Goal: Complete application form: Complete application form

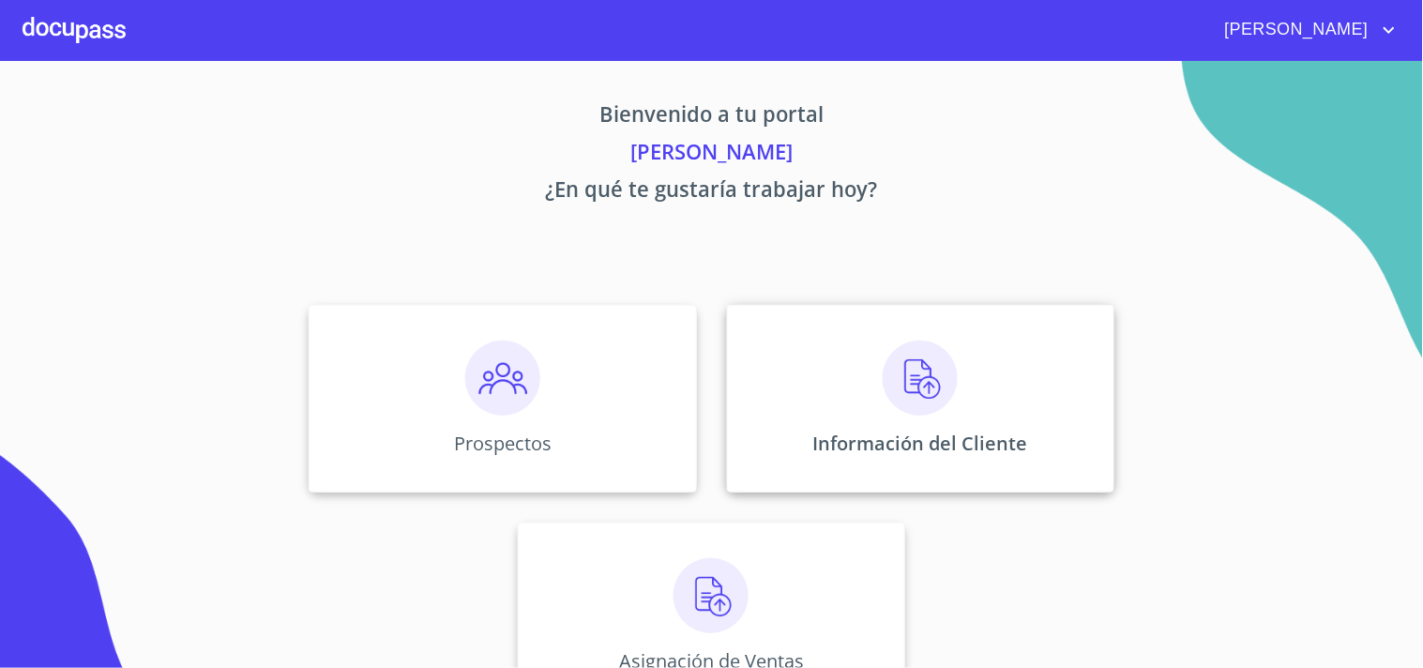
click at [1016, 429] on div "Información del Cliente" at bounding box center [920, 399] width 387 height 188
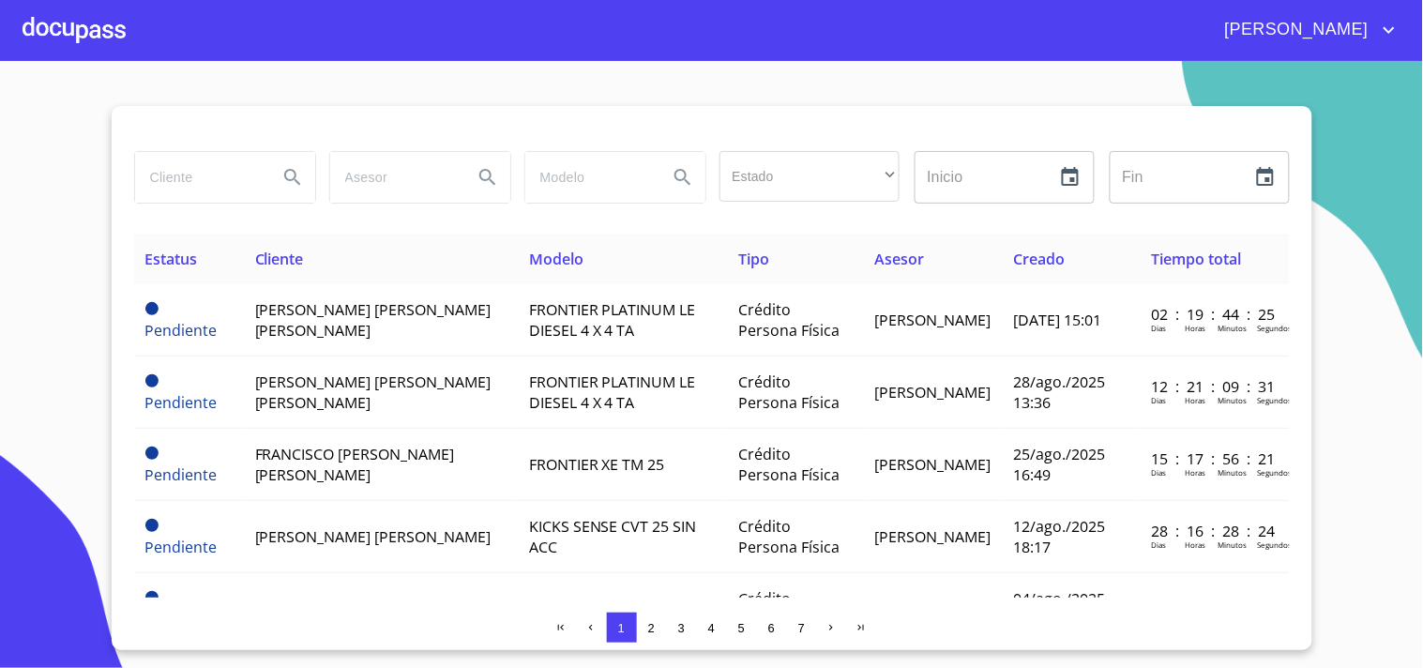
click at [199, 154] on input "search" at bounding box center [199, 177] width 128 height 51
type input "f"
type input "[PERSON_NAME] [PERSON_NAME]"
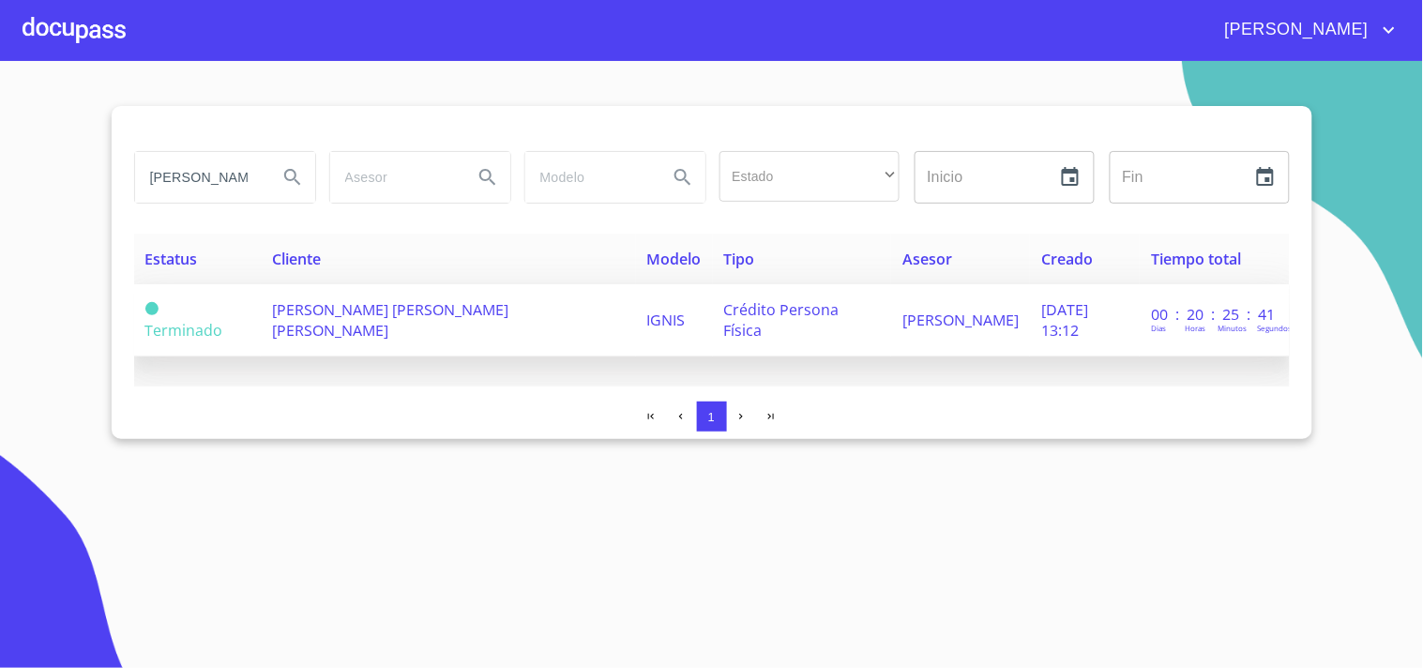
click at [401, 322] on span "[PERSON_NAME] [PERSON_NAME] [PERSON_NAME]" at bounding box center [390, 319] width 236 height 41
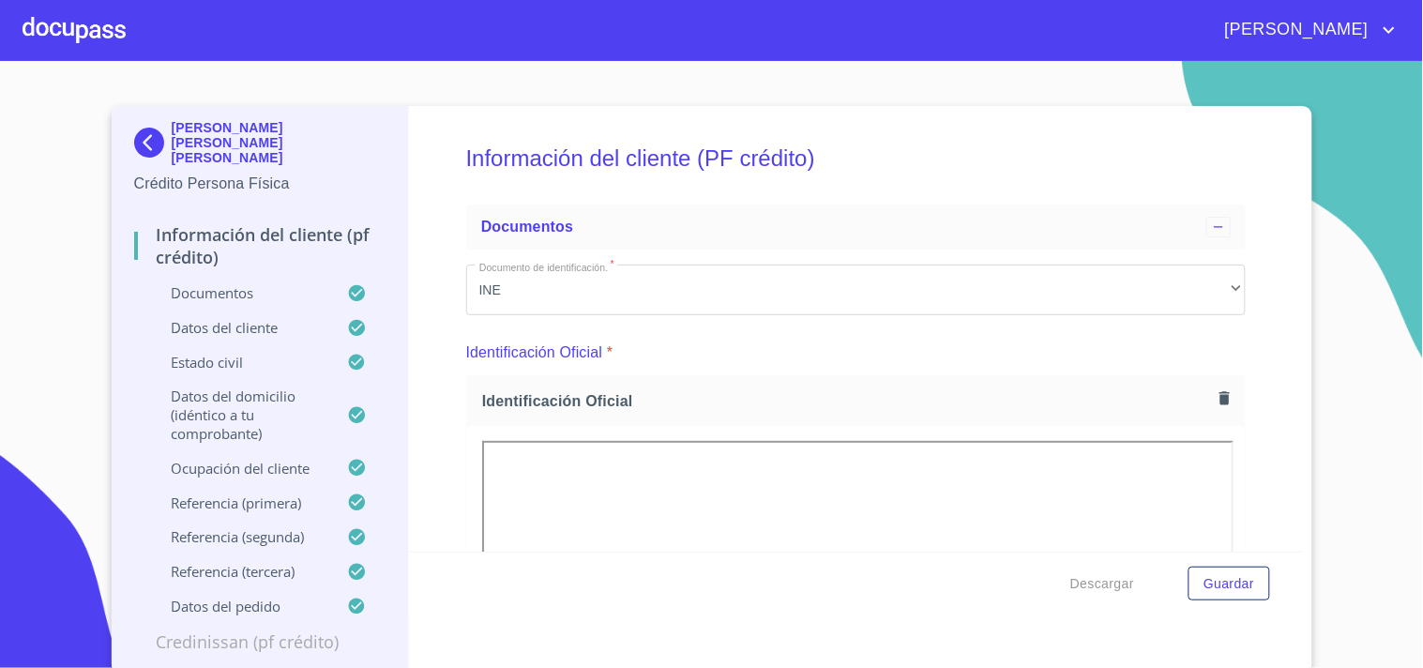
click at [938, 347] on div "Identificación Oficial *" at bounding box center [855, 352] width 779 height 45
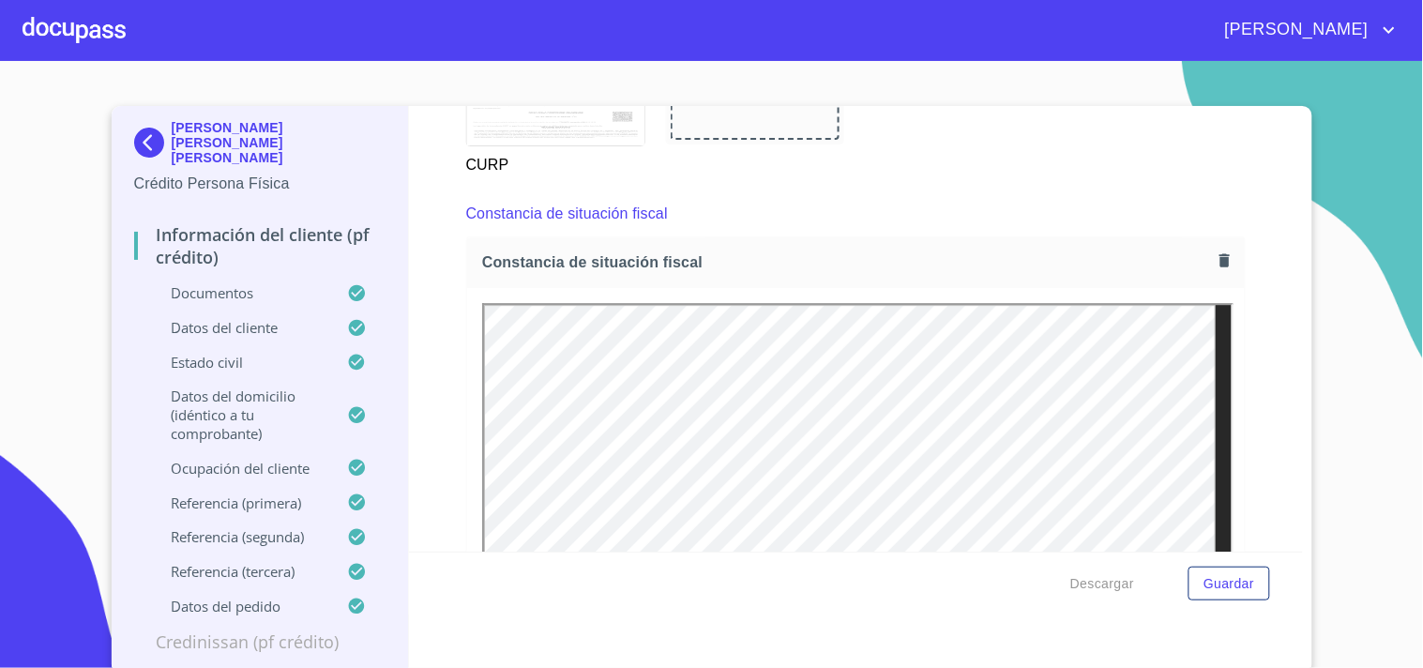
scroll to position [5132, 0]
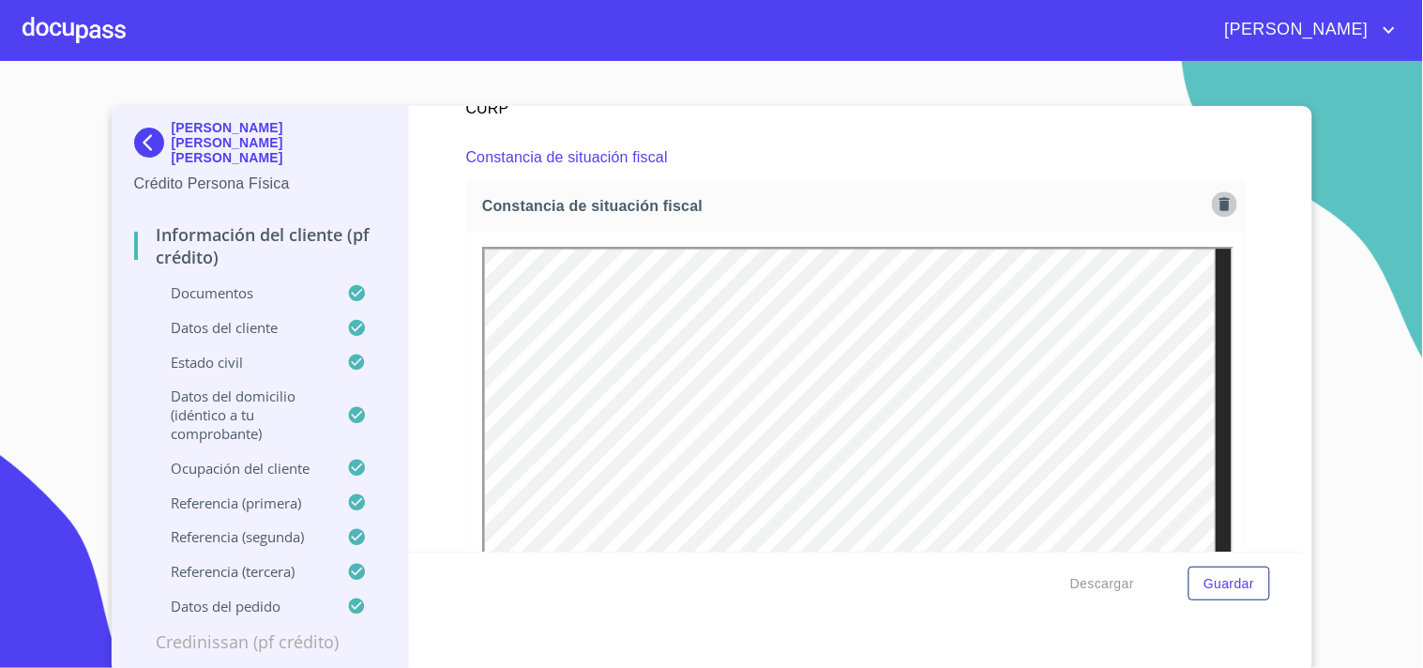
click at [1219, 197] on icon "button" at bounding box center [1224, 203] width 10 height 13
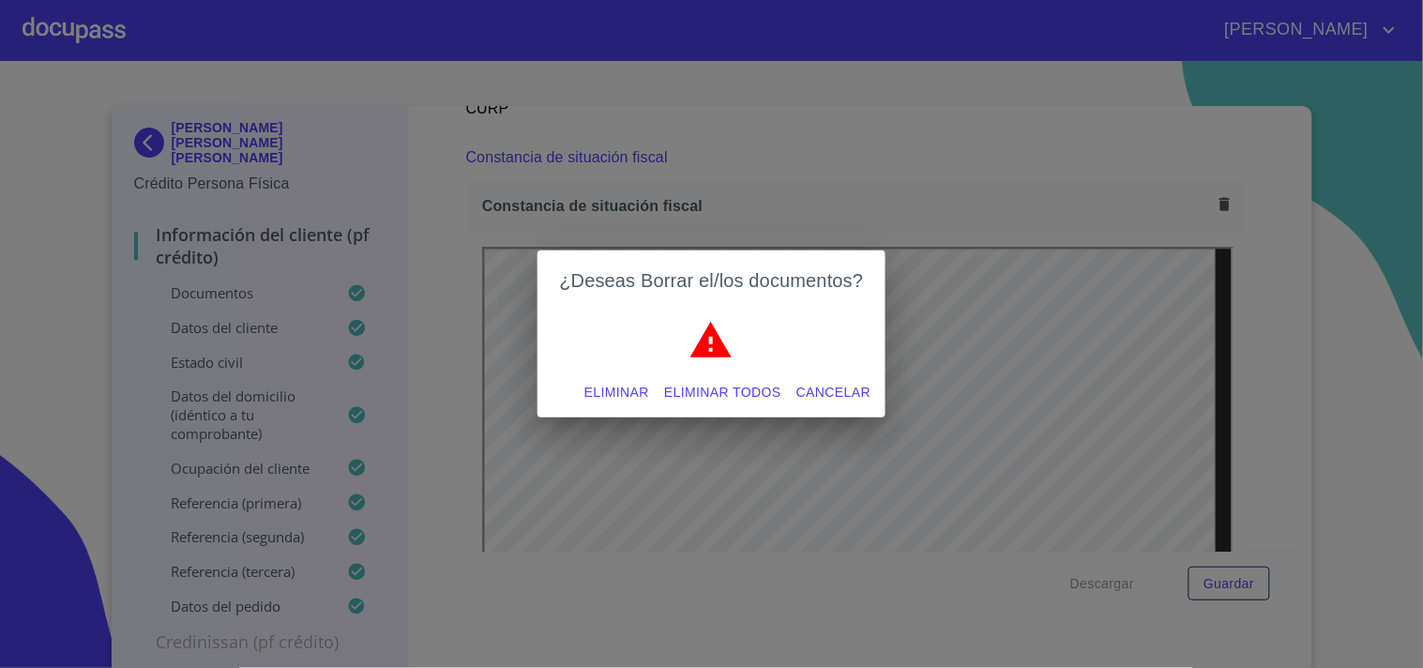
click at [582, 382] on button "Eliminar" at bounding box center [617, 392] width 80 height 35
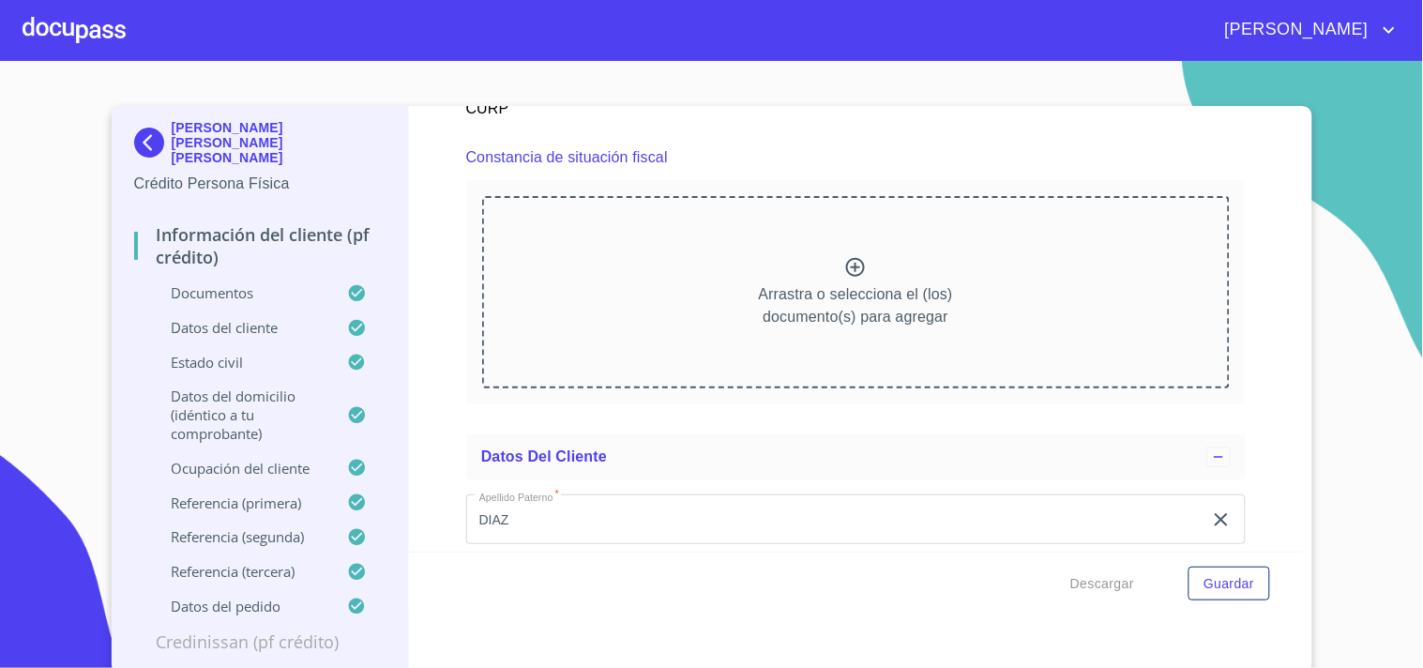
click at [793, 283] on p "Arrastra o selecciona el (los) documento(s) para agregar" at bounding box center [856, 305] width 194 height 45
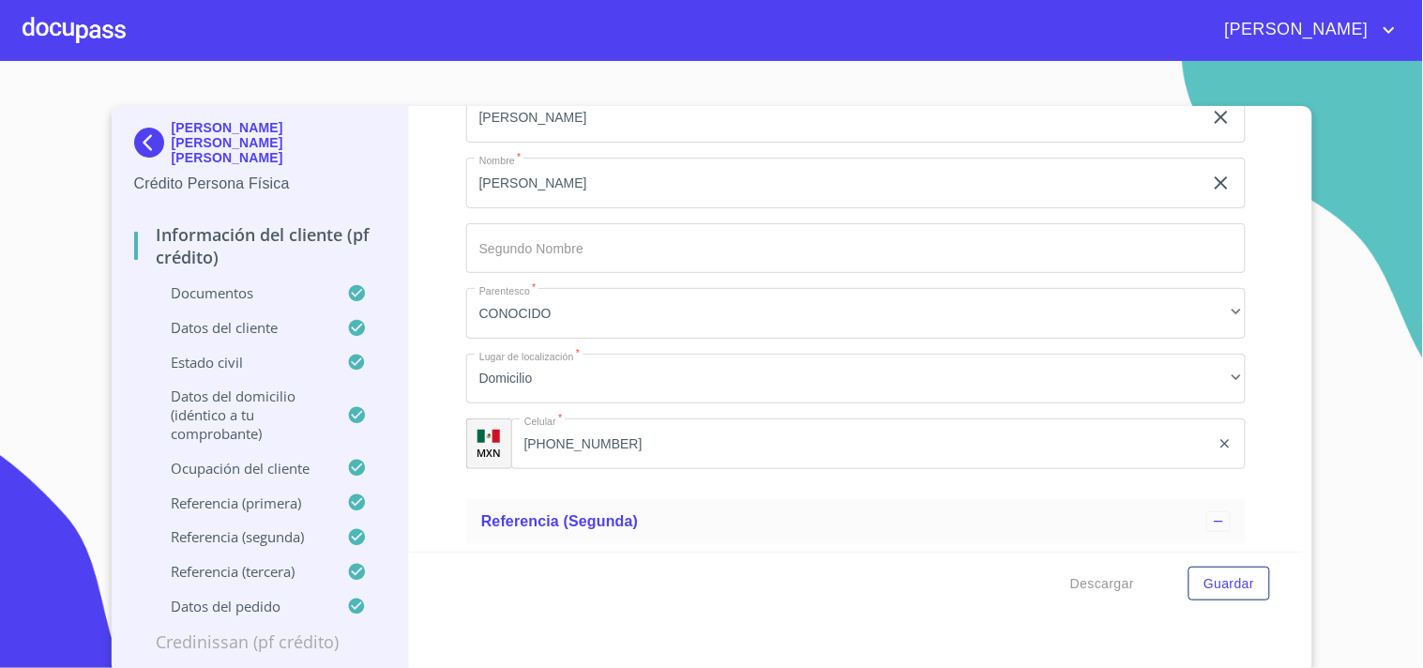
scroll to position [10962, 0]
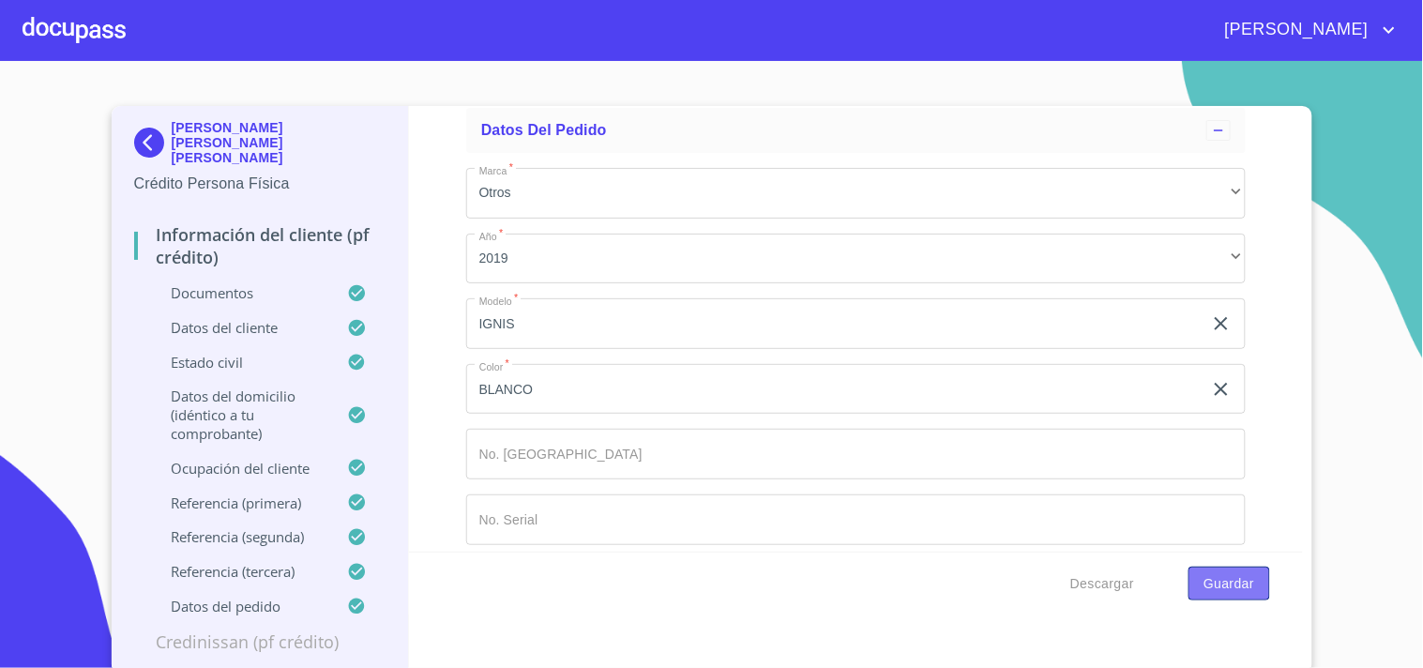
click at [1217, 579] on span "Guardar" at bounding box center [1228, 583] width 51 height 23
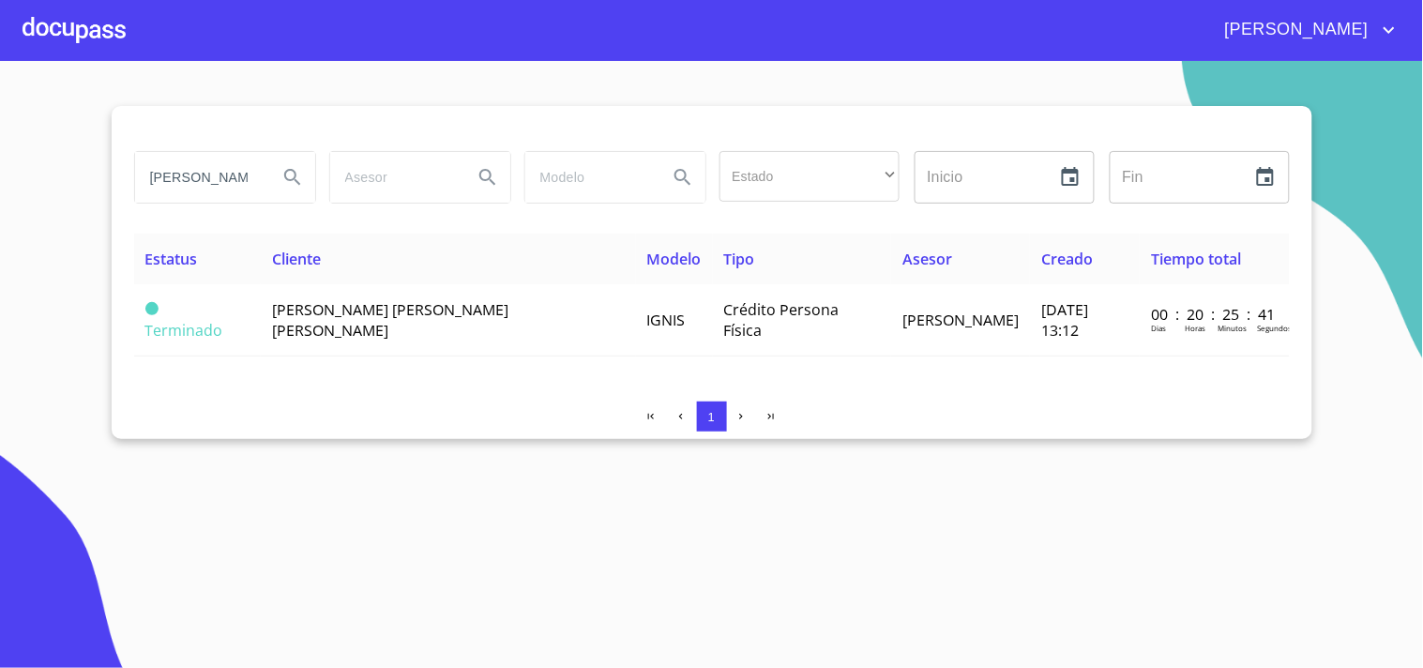
click at [88, 34] on div at bounding box center [74, 30] width 103 height 60
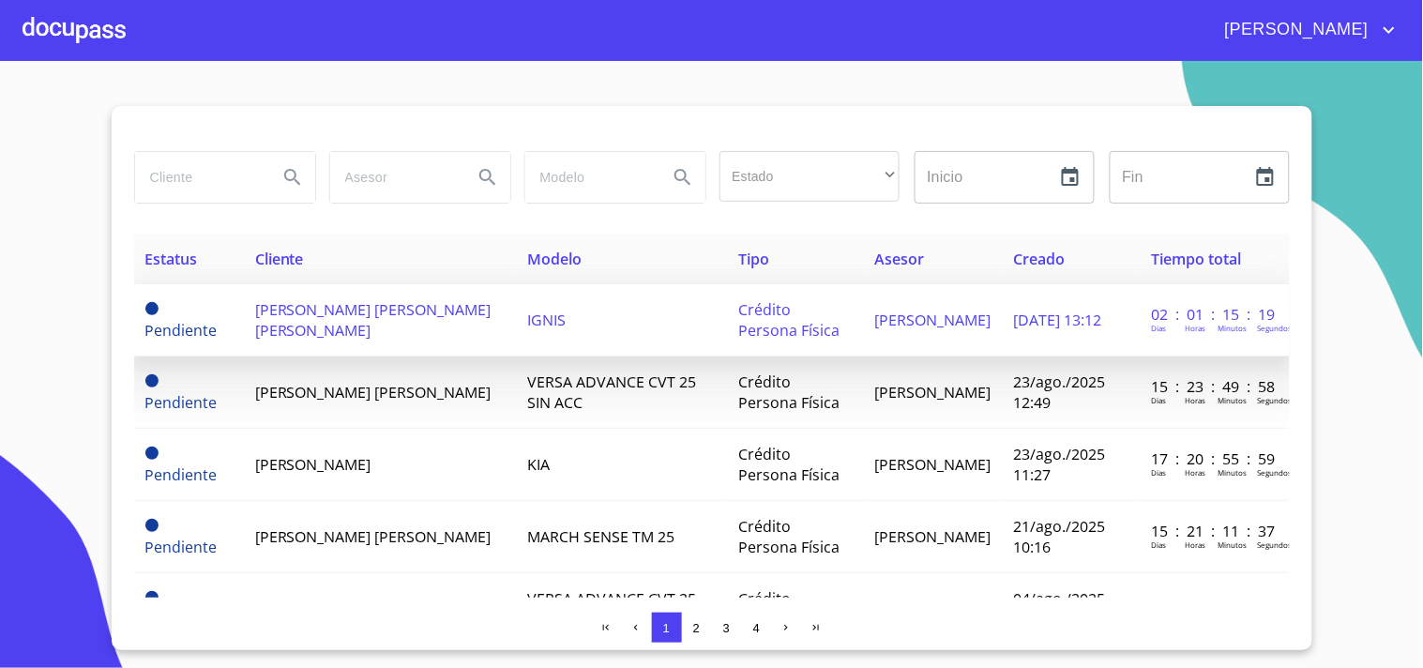
click at [322, 319] on span "DULCE FERNANDA DIAZ GARCIA" at bounding box center [373, 319] width 236 height 41
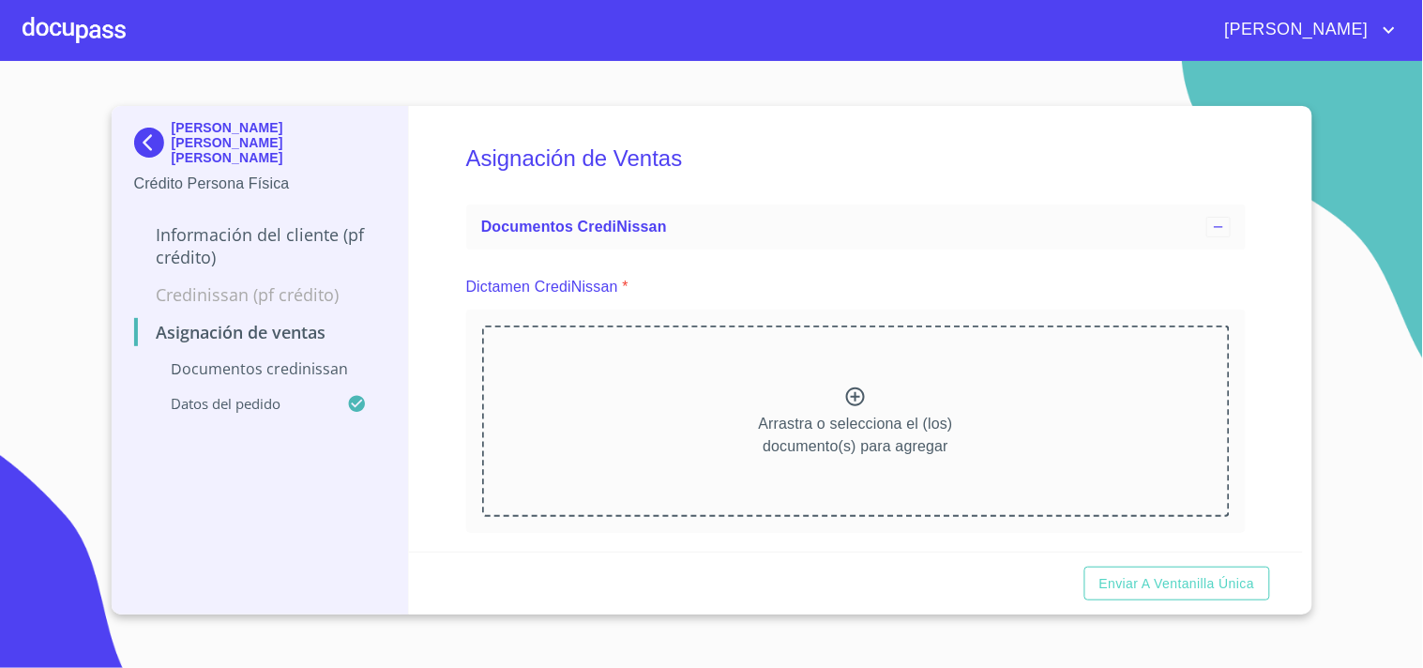
click at [820, 370] on div "Arrastra o selecciona el (los) documento(s) para agregar" at bounding box center [856, 420] width 748 height 191
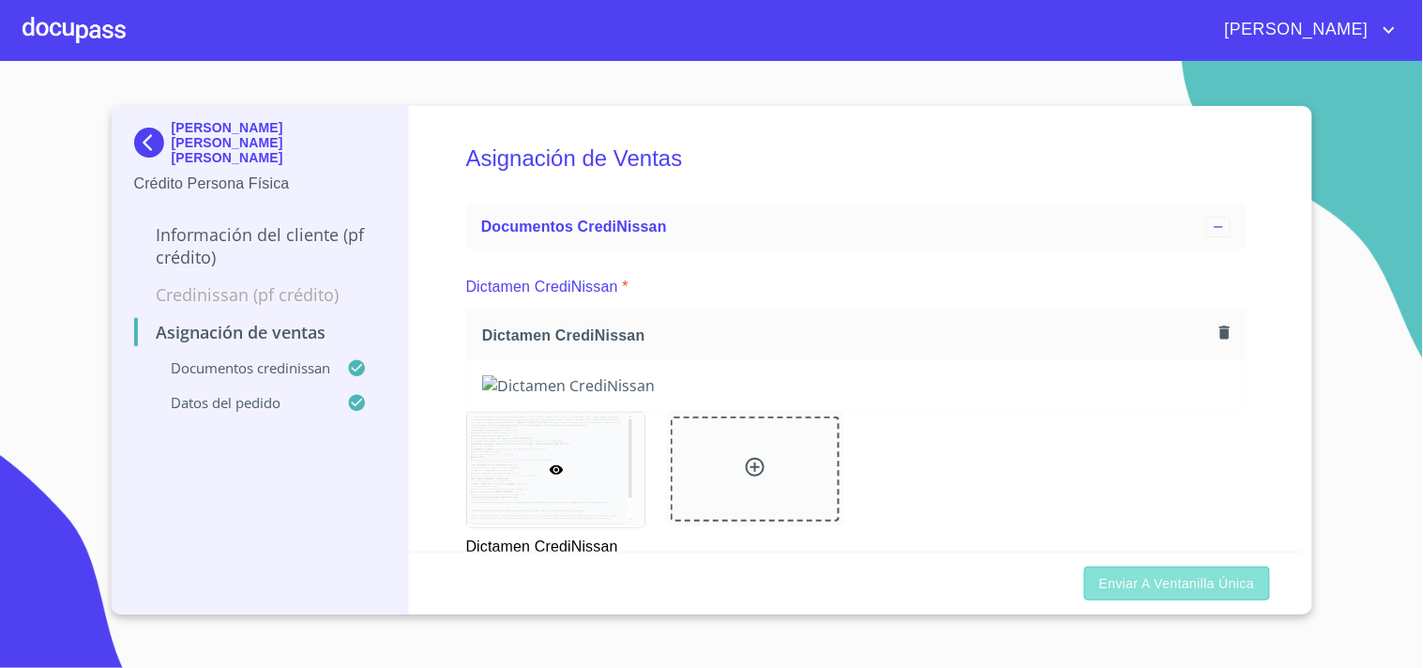
click at [1177, 572] on span "Enviar a Ventanilla única" at bounding box center [1177, 583] width 156 height 23
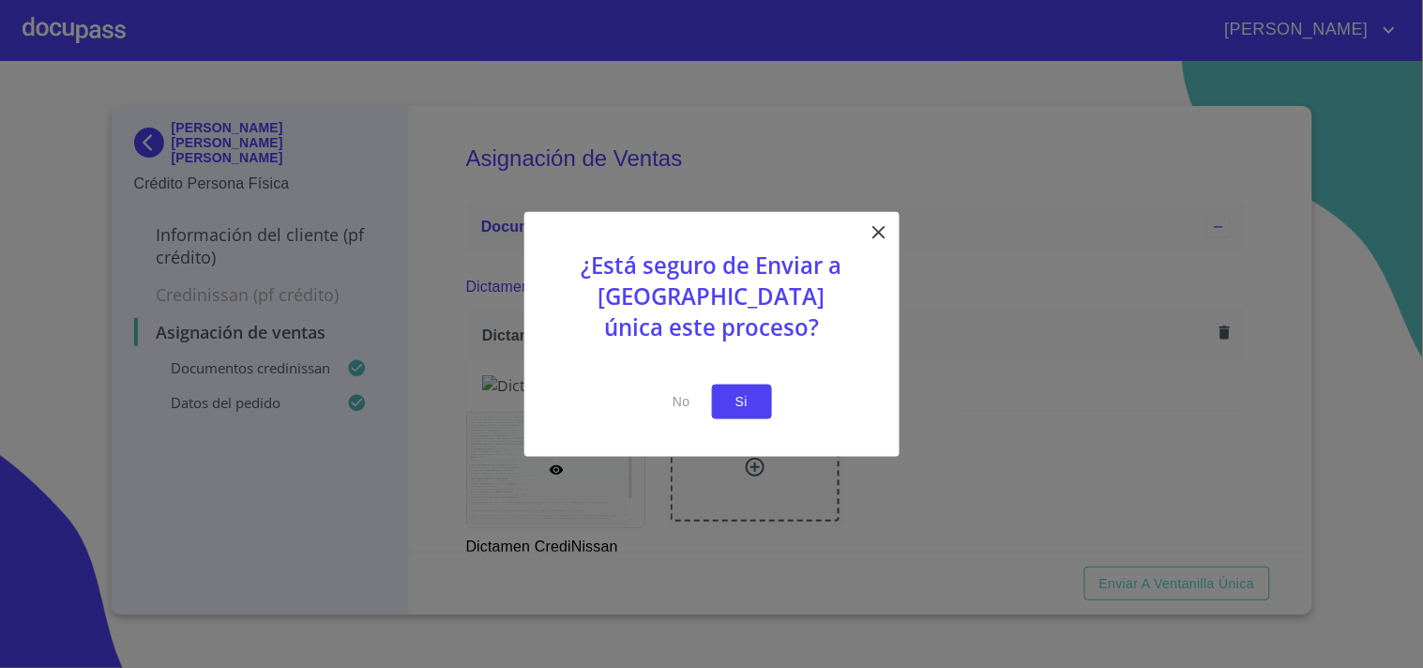
click at [728, 401] on span "Si" at bounding box center [742, 401] width 30 height 23
